Goal: Task Accomplishment & Management: Complete application form

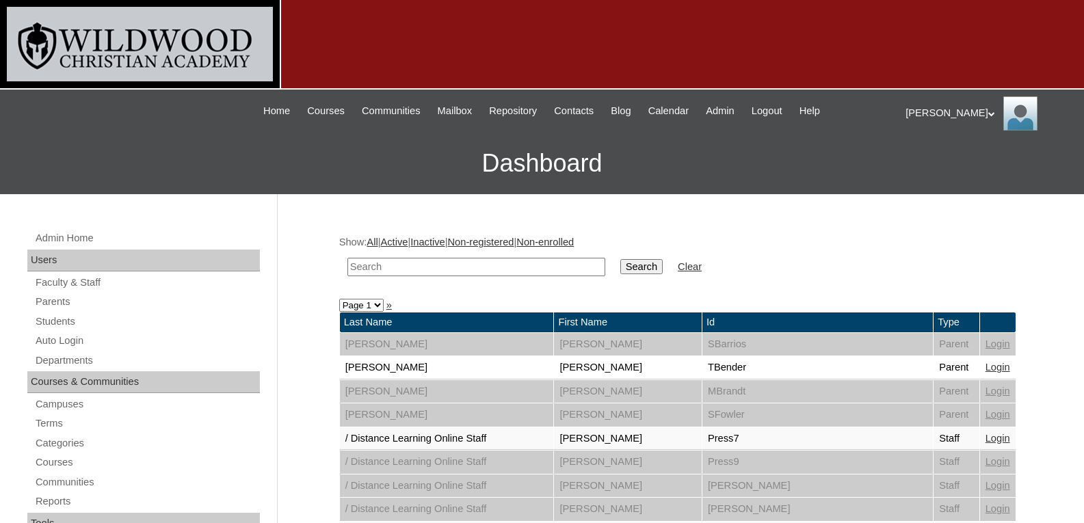
click at [423, 267] on input "text" at bounding box center [476, 267] width 258 height 18
type input "allen"
click at [620, 261] on input "Search" at bounding box center [641, 266] width 42 height 15
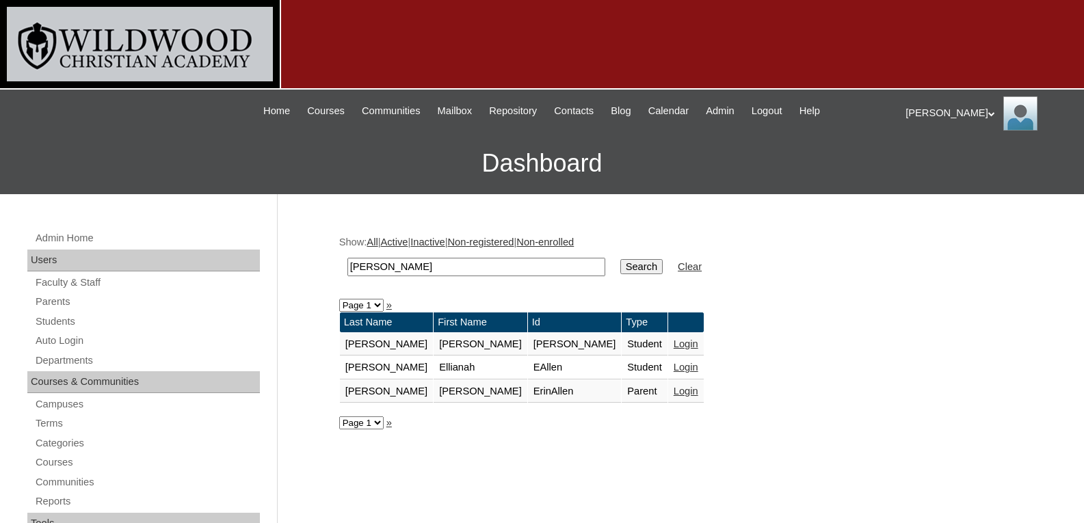
click at [674, 391] on link "Login" at bounding box center [686, 391] width 25 height 11
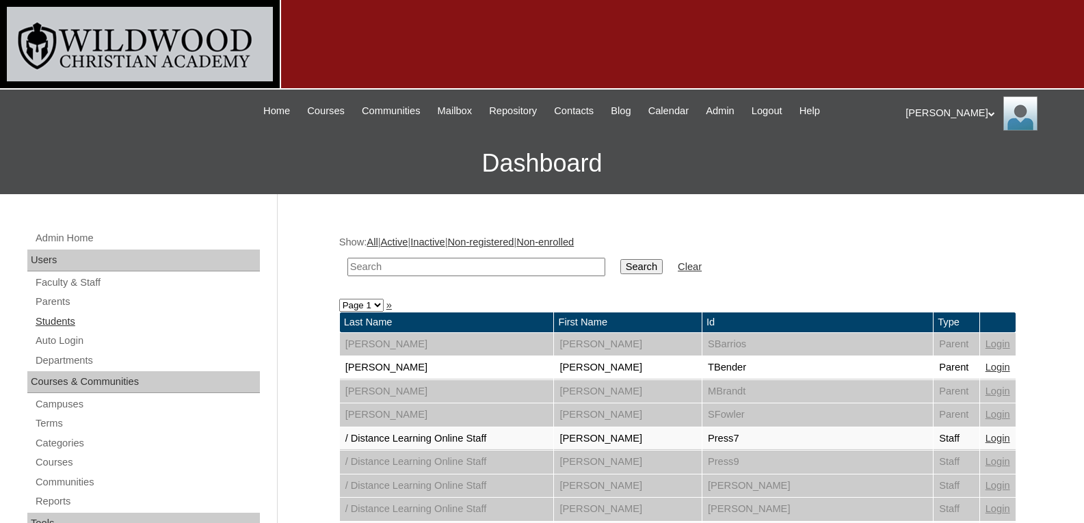
click at [51, 318] on link "Students" at bounding box center [147, 321] width 226 height 17
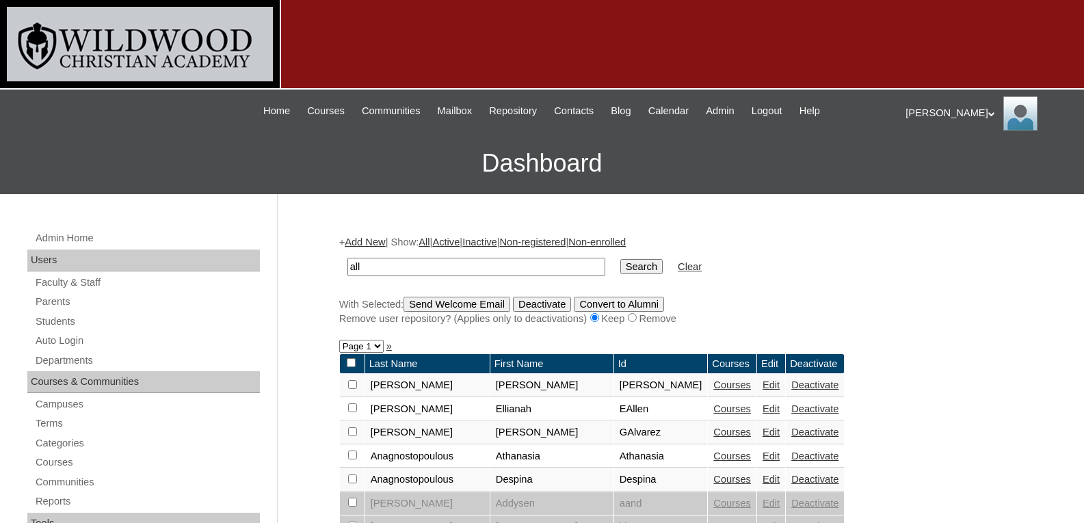
type input "all"
click at [620, 259] on input "Search" at bounding box center [641, 266] width 42 height 15
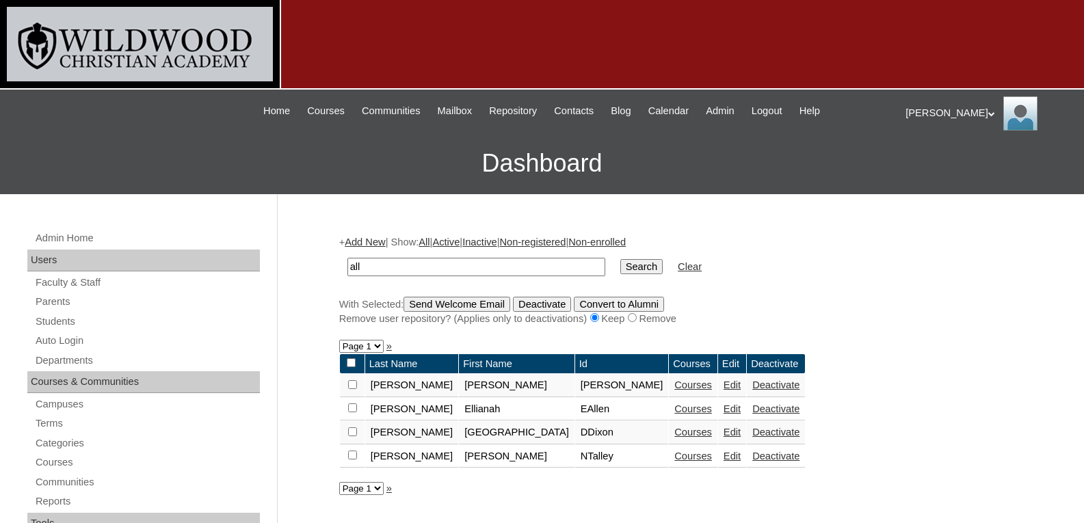
click at [674, 386] on link "Courses" at bounding box center [693, 385] width 38 height 11
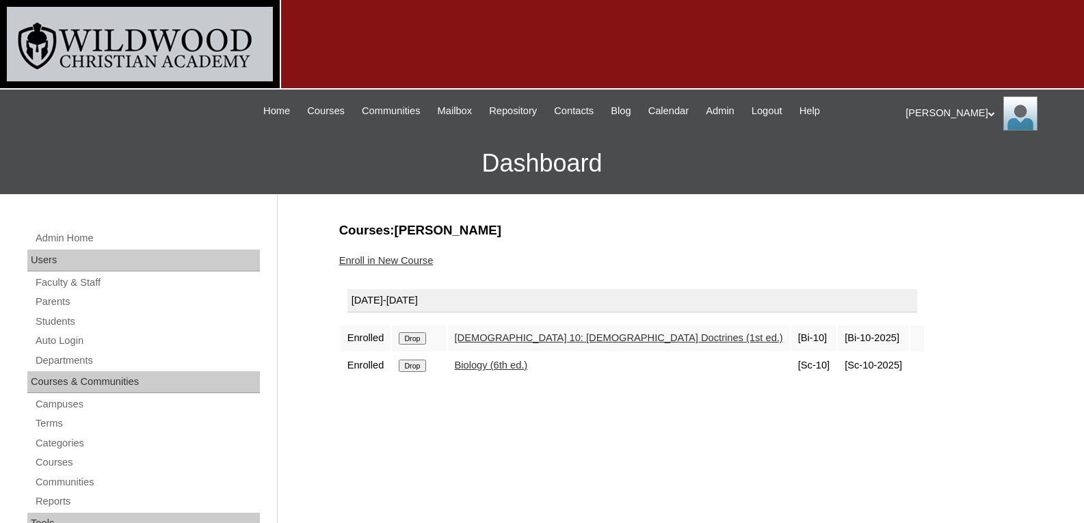
click at [396, 263] on link "Enroll in New Course" at bounding box center [386, 260] width 94 height 11
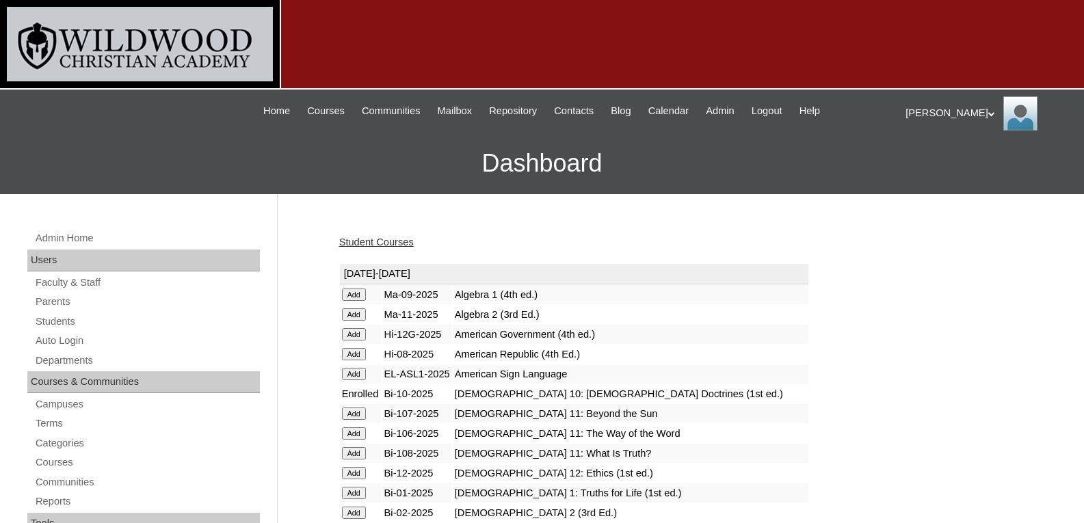
click at [358, 294] on input "Add" at bounding box center [354, 295] width 24 height 12
click at [71, 318] on link "Students" at bounding box center [147, 321] width 226 height 17
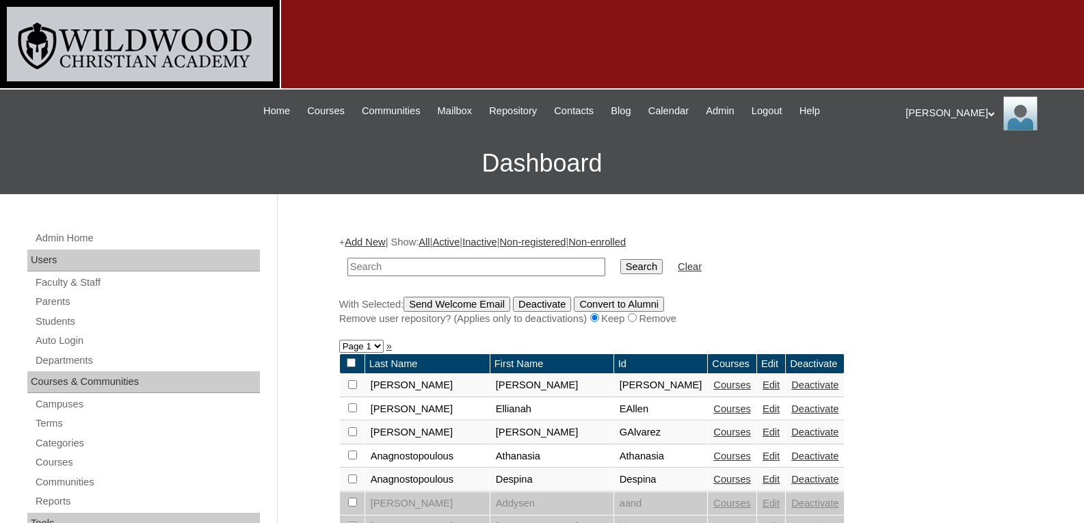
click at [713, 408] on link "Courses" at bounding box center [732, 408] width 38 height 11
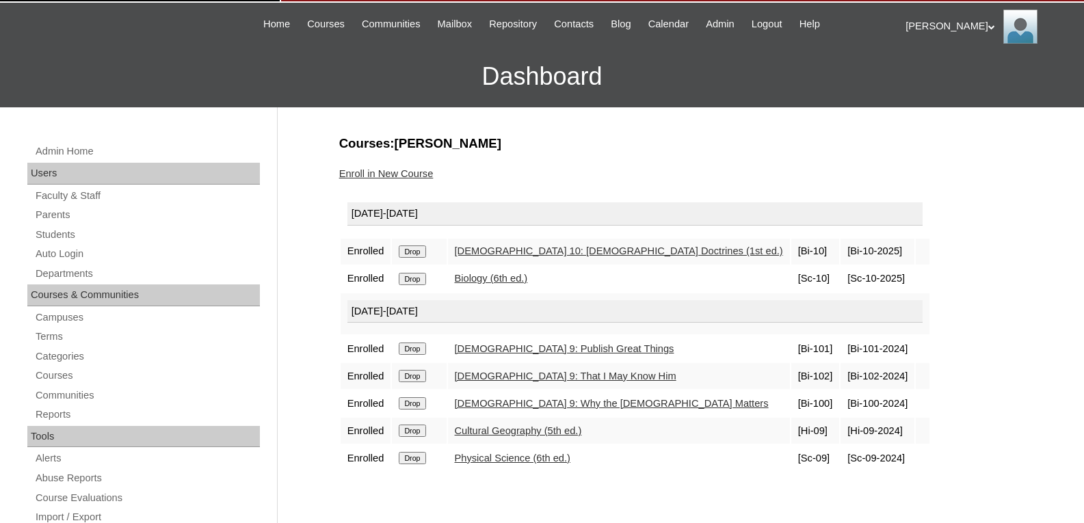
scroll to position [62, 0]
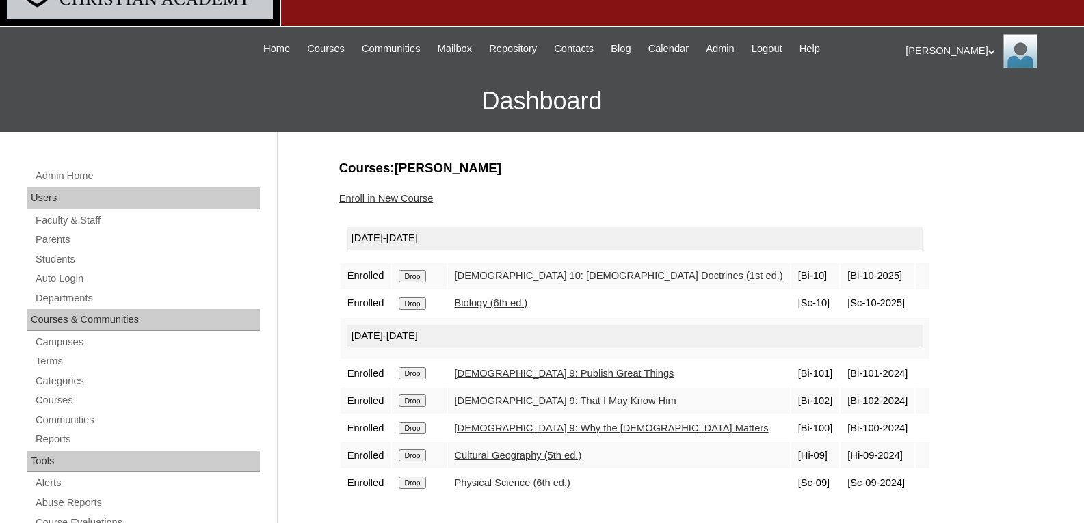
click at [418, 199] on link "Enroll in New Course" at bounding box center [386, 198] width 94 height 11
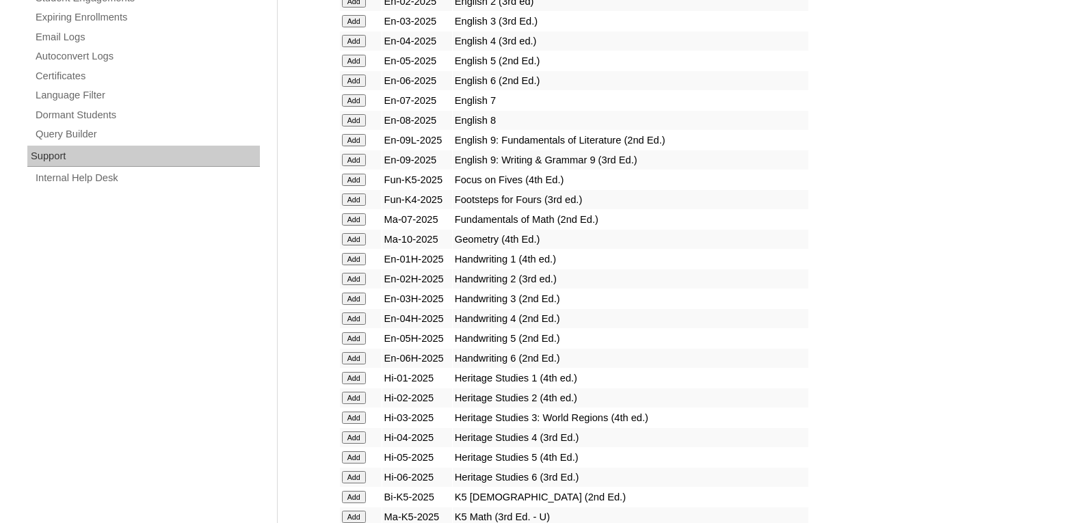
scroll to position [951, 0]
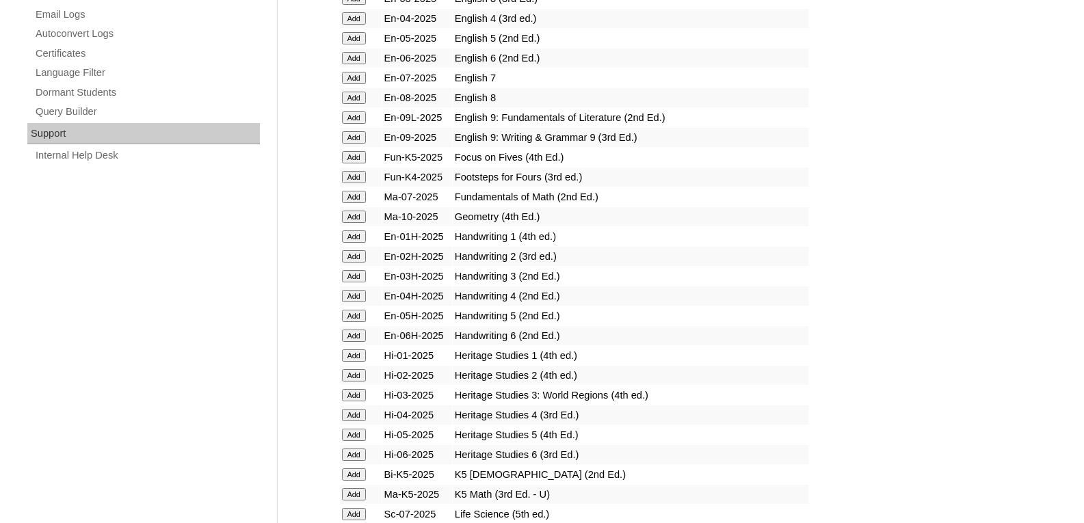
click at [360, 219] on input "Add" at bounding box center [354, 217] width 24 height 12
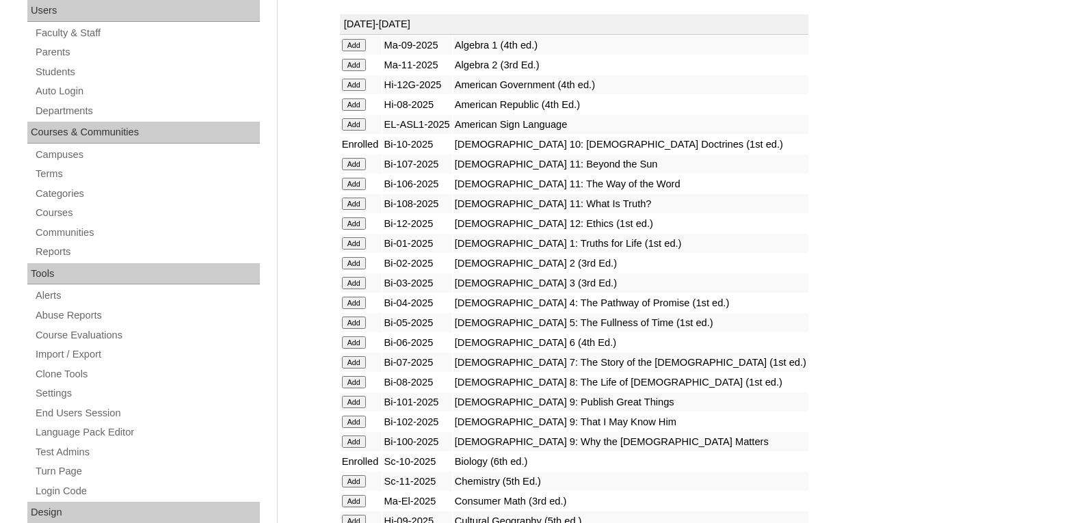
scroll to position [0, 0]
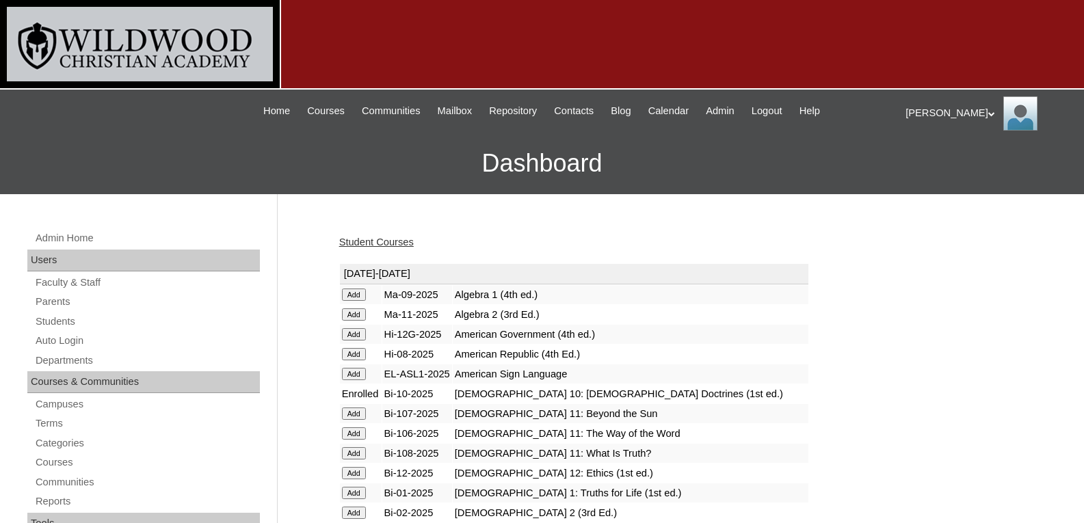
click at [916, 114] on div "Jill My Profile My Settings Logout" at bounding box center [987, 113] width 165 height 34
click at [782, 109] on span "Logout" at bounding box center [767, 111] width 31 height 16
